Goal: Transaction & Acquisition: Obtain resource

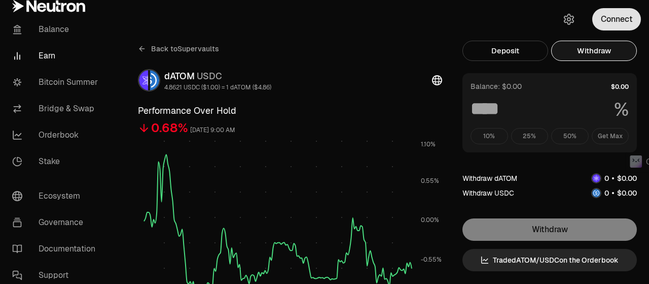
click at [625, 16] on button "Connect" at bounding box center [617, 19] width 49 height 22
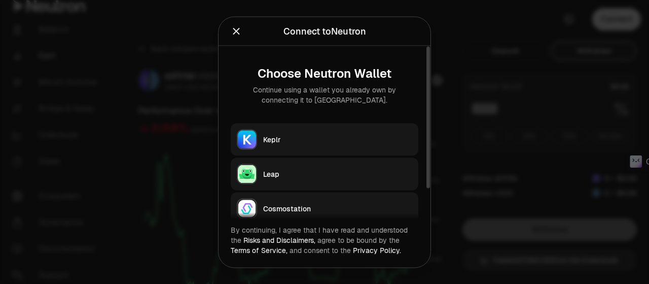
click at [300, 132] on button "Keplr" at bounding box center [325, 139] width 188 height 32
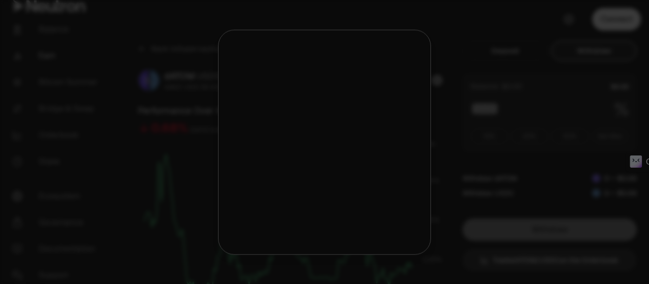
type input "***"
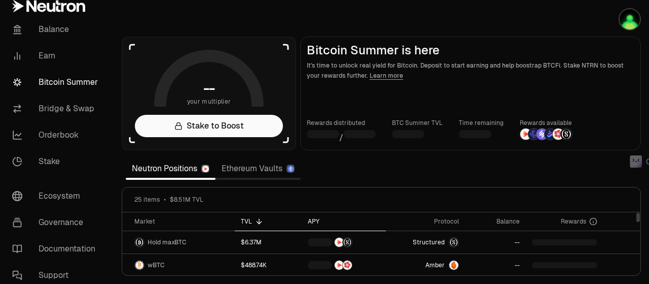
click at [316, 220] on div "APY" at bounding box center [344, 221] width 72 height 8
